Goal: Task Accomplishment & Management: Use online tool/utility

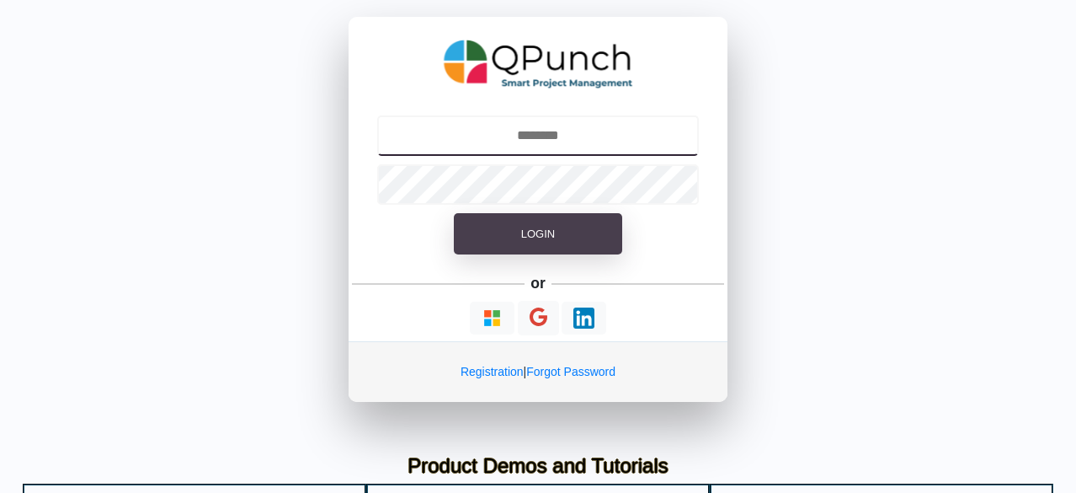
type input "**********"
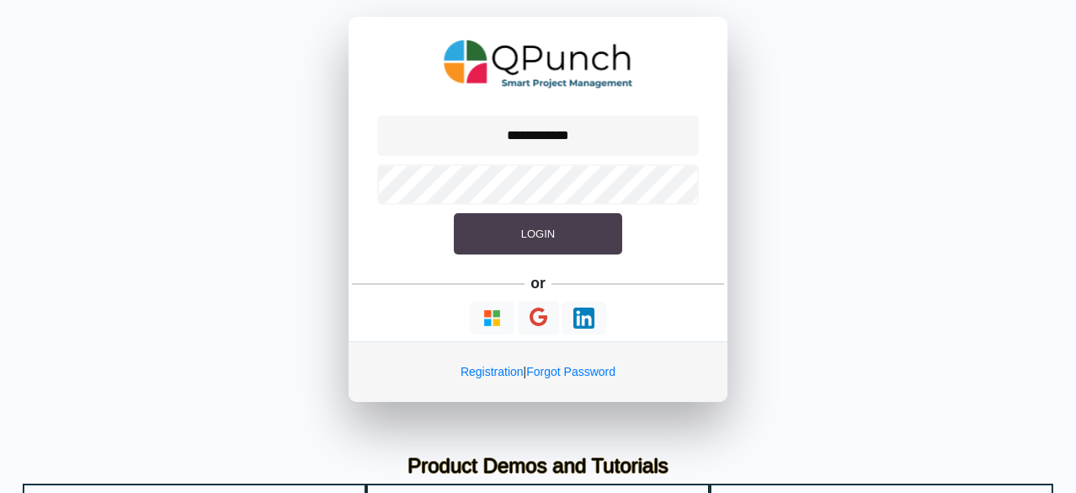
click at [516, 235] on button "Login" at bounding box center [538, 234] width 168 height 42
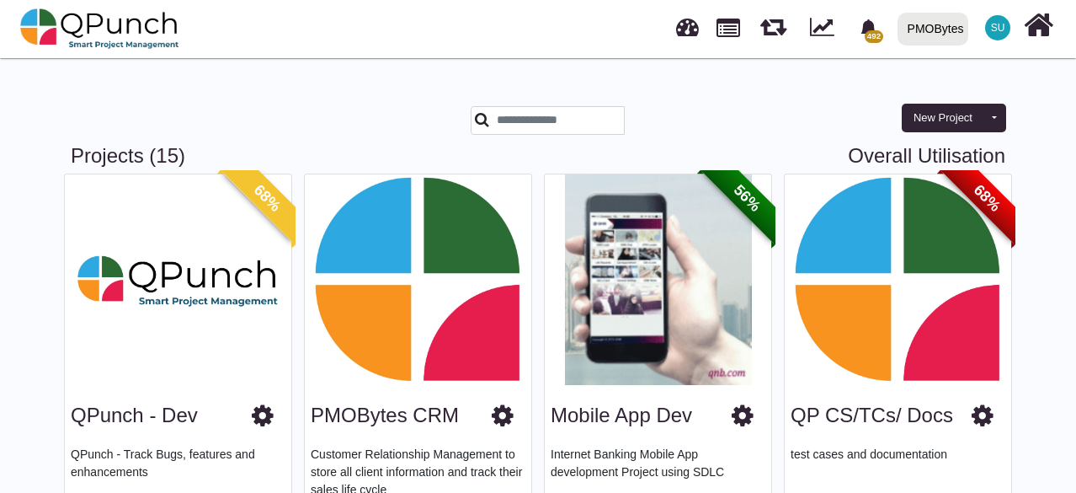
scroll to position [505, 0]
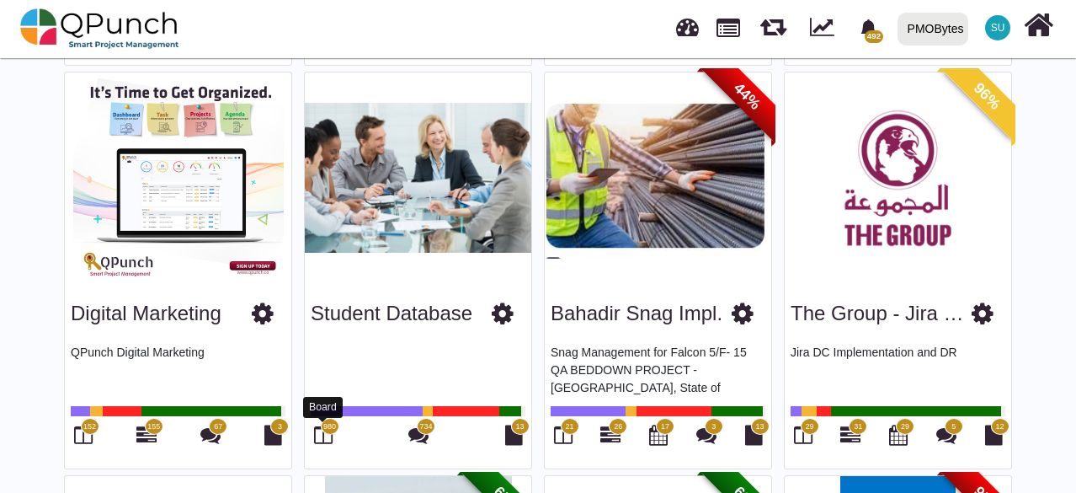
click at [323, 440] on icon at bounding box center [323, 434] width 19 height 20
